Goal: Task Accomplishment & Management: Complete application form

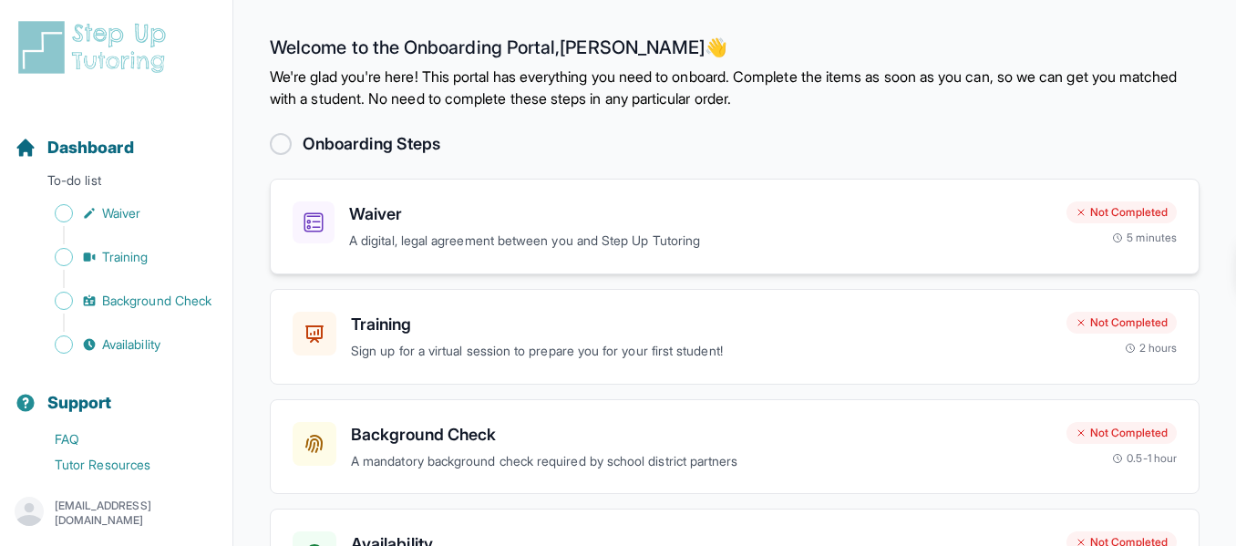
click at [458, 219] on h3 "Waiver" at bounding box center [700, 214] width 703 height 26
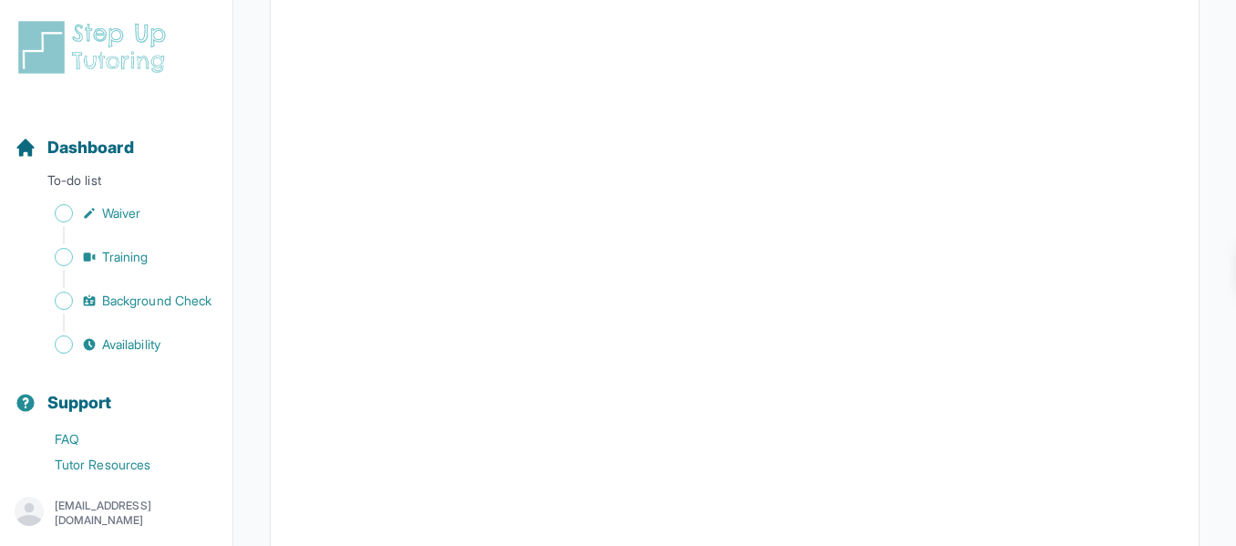
scroll to position [3039, 0]
click at [118, 215] on span "Waiver" at bounding box center [121, 213] width 38 height 18
click at [131, 257] on span "Training" at bounding box center [125, 257] width 46 height 18
click at [131, 301] on span "Background Check" at bounding box center [156, 301] width 109 height 18
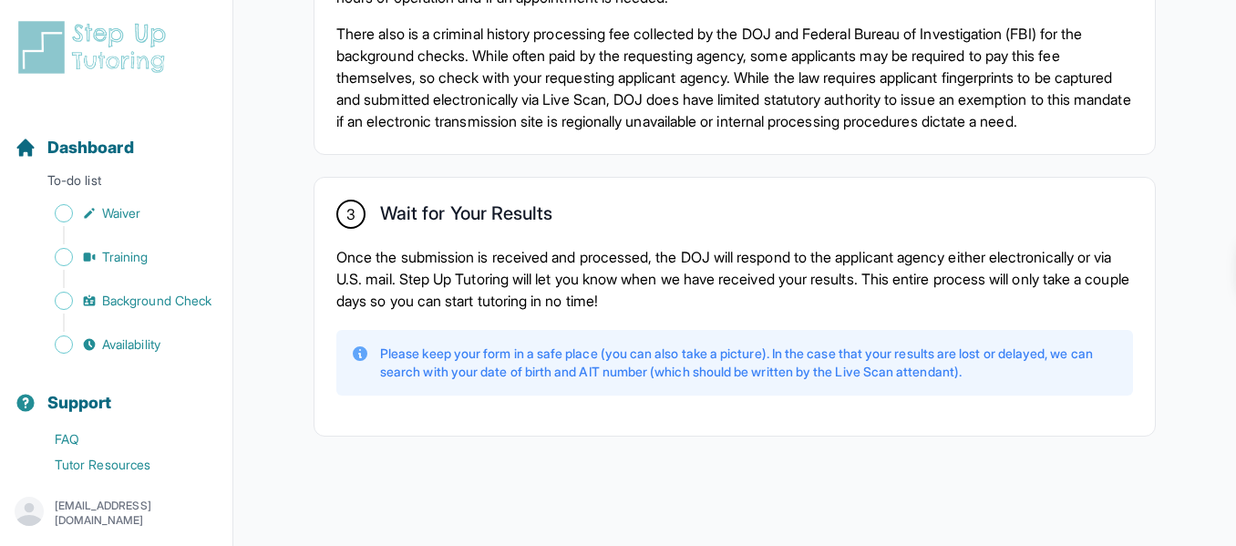
scroll to position [1461, 0]
click at [175, 356] on link "Availability" at bounding box center [124, 345] width 218 height 26
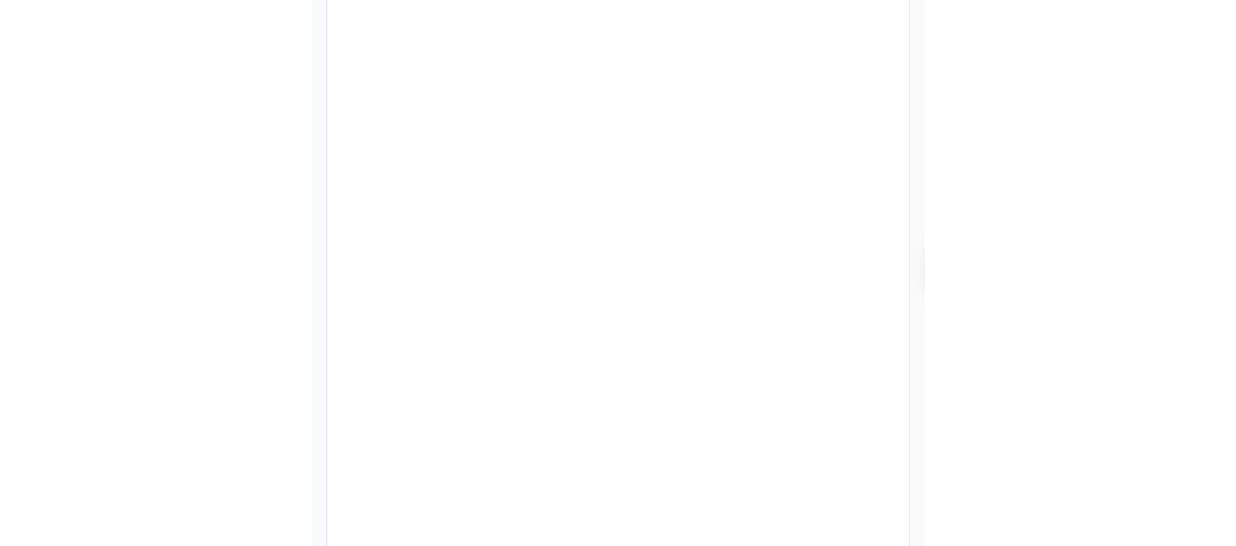
scroll to position [492, 0]
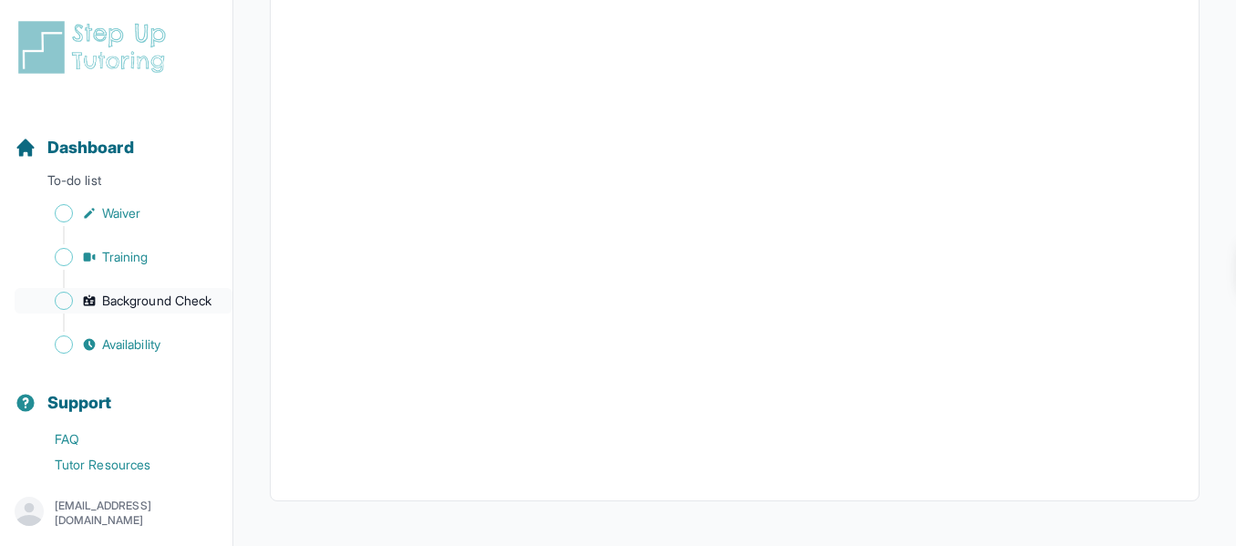
click at [157, 304] on span "Background Check" at bounding box center [156, 301] width 109 height 18
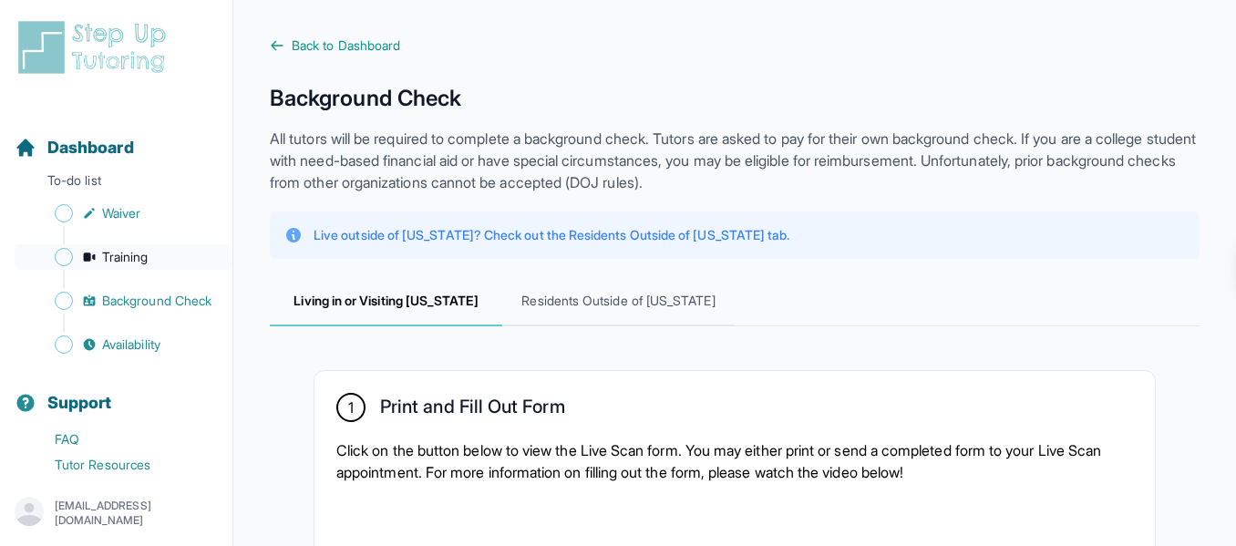
click at [104, 262] on span "Training" at bounding box center [125, 257] width 46 height 18
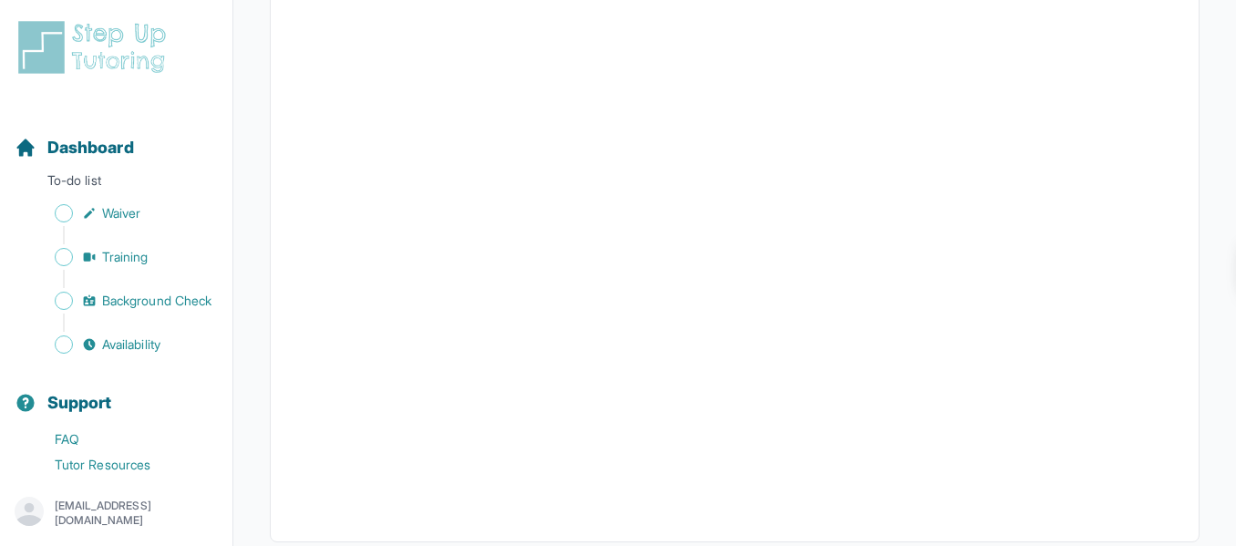
scroll to position [737, 0]
click at [129, 310] on span "Background Check" at bounding box center [156, 301] width 109 height 18
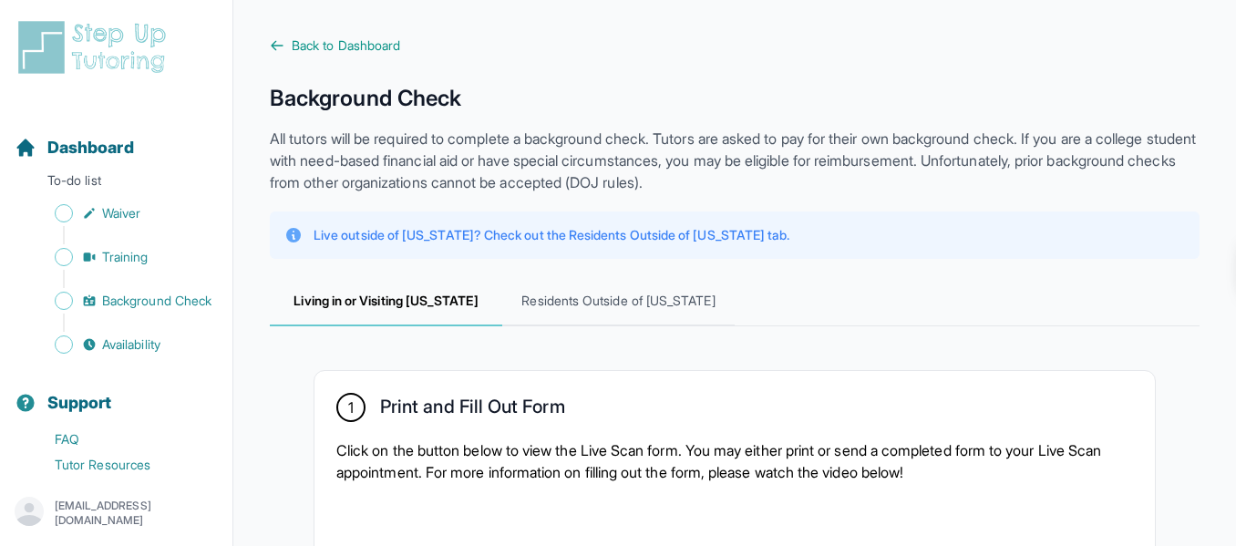
click at [121, 279] on div "Sidebar" at bounding box center [120, 279] width 211 height 18
click at [98, 177] on p "To-do list" at bounding box center [116, 184] width 218 height 26
click at [110, 136] on span "Dashboard" at bounding box center [90, 148] width 87 height 26
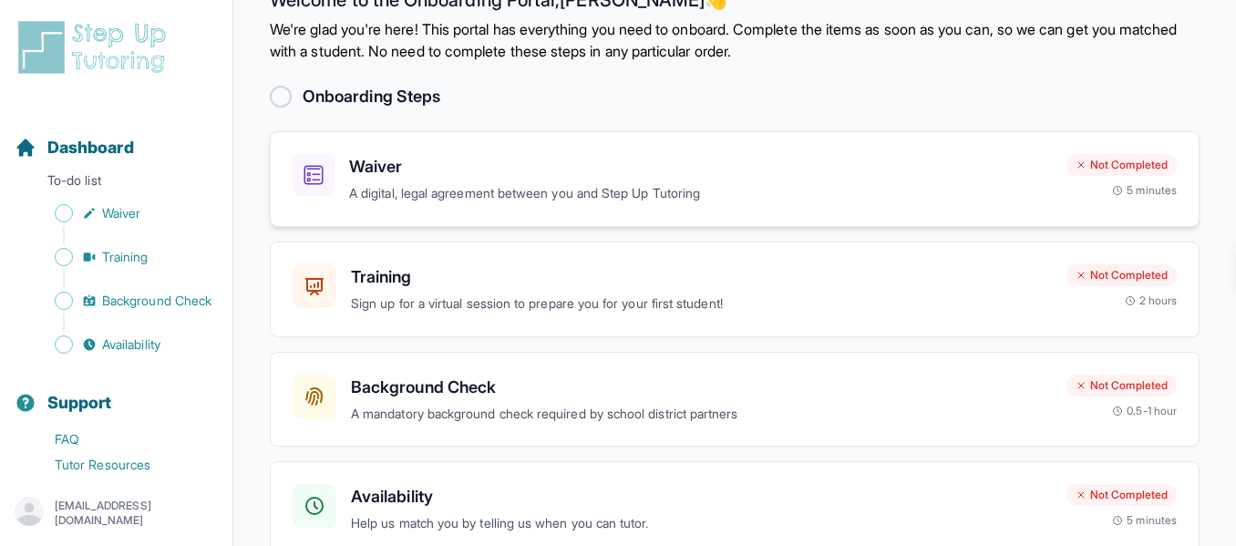
scroll to position [142, 0]
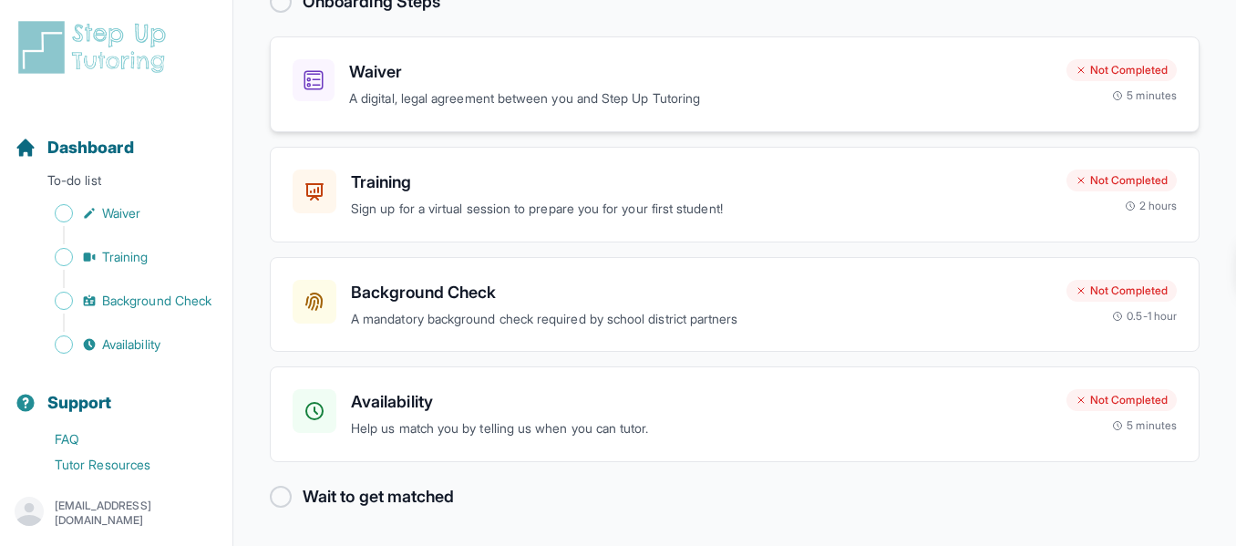
click at [472, 77] on h3 "Waiver" at bounding box center [700, 72] width 703 height 26
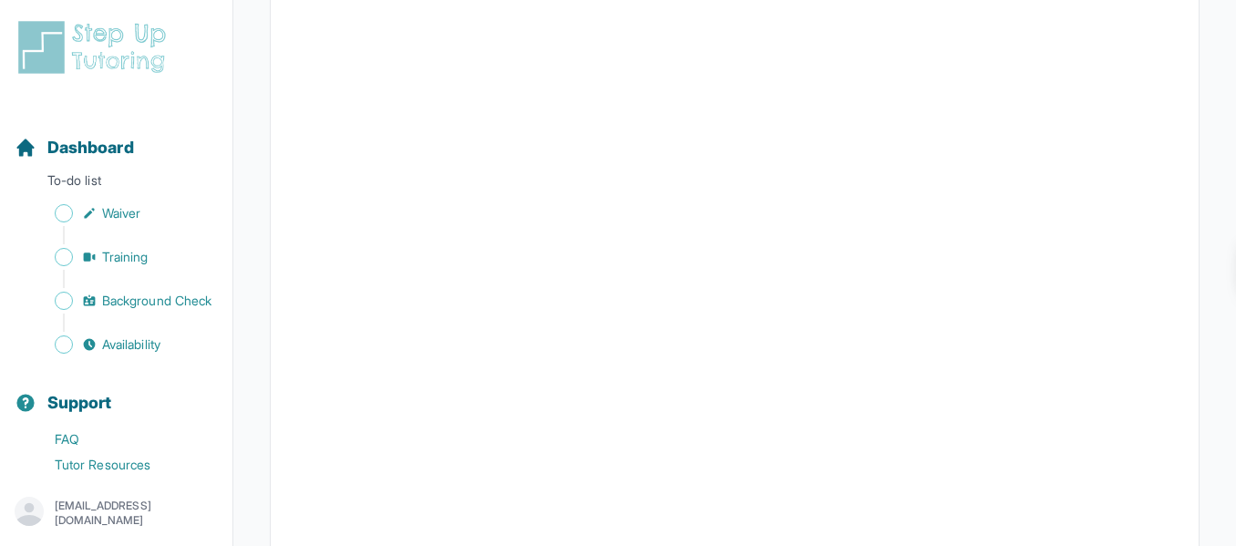
scroll to position [3208, 0]
click at [139, 263] on span "Training" at bounding box center [125, 257] width 46 height 18
click at [146, 302] on span "Background Check" at bounding box center [156, 301] width 109 height 18
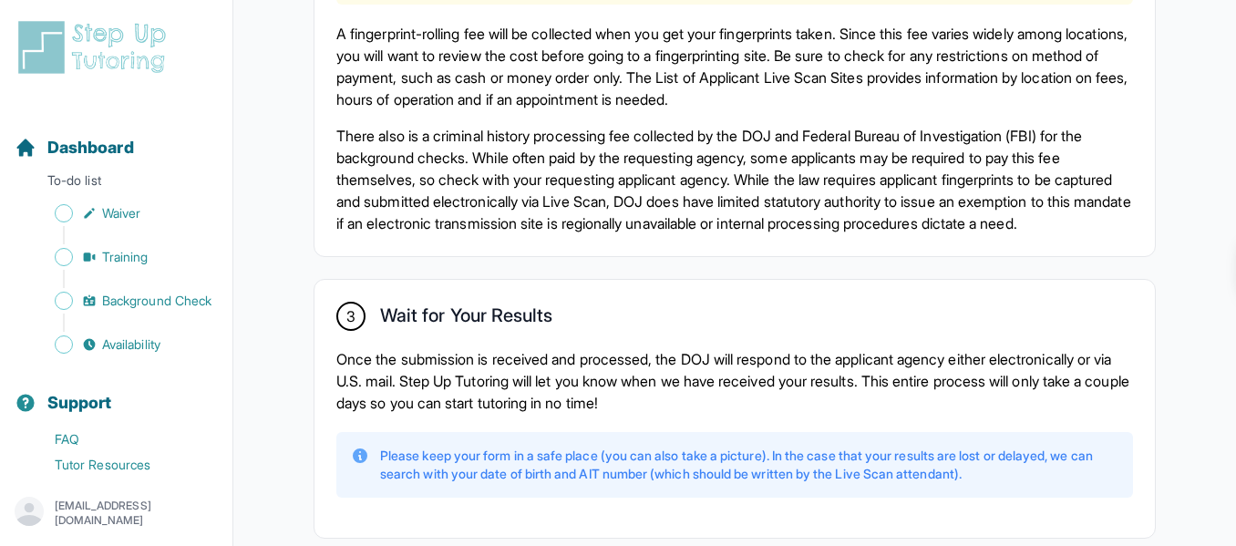
scroll to position [1484, 0]
